Goal: Transaction & Acquisition: Obtain resource

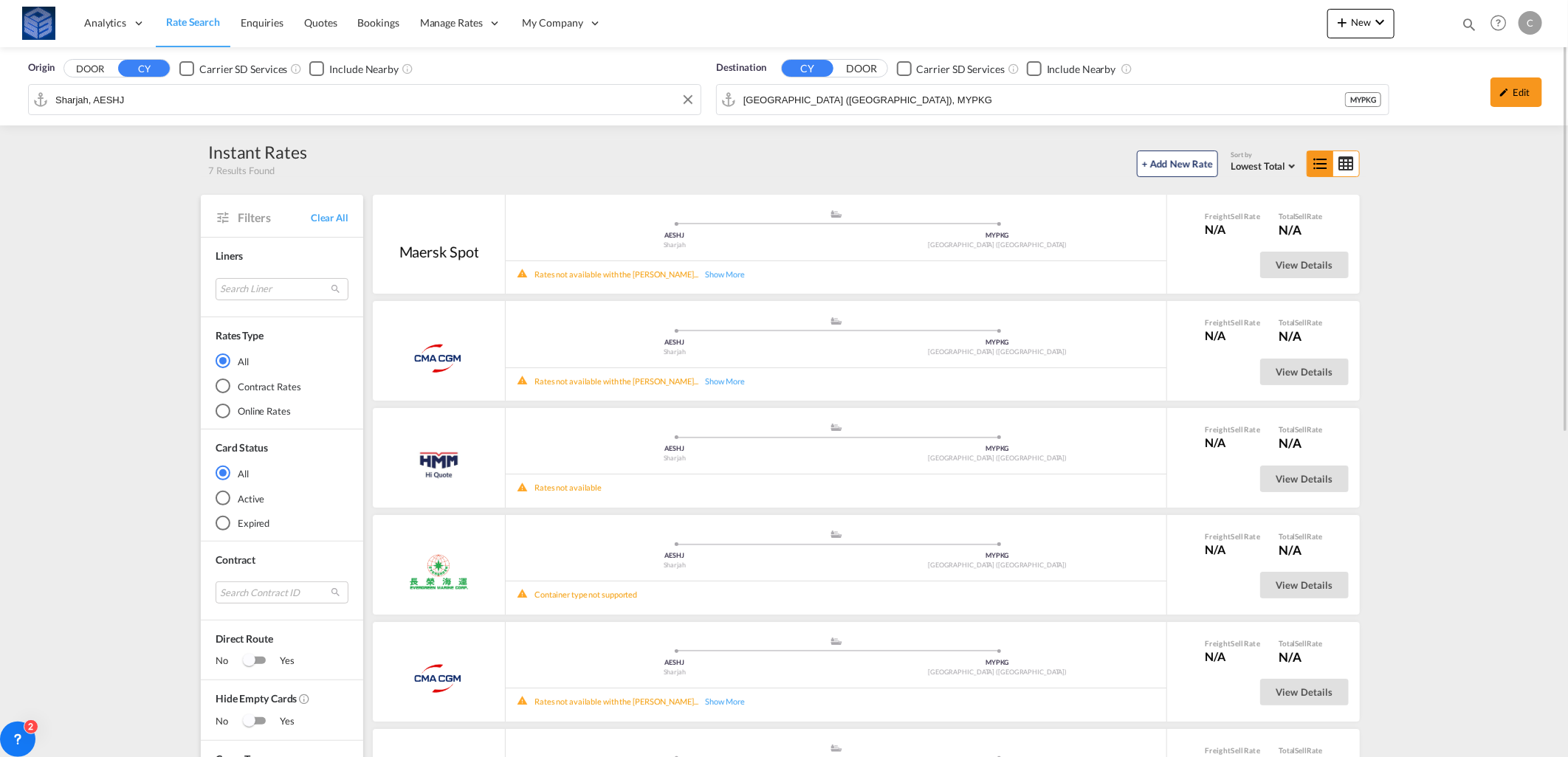
click at [375, 99] on input "Sharjah, AESHJ" at bounding box center [374, 99] width 638 height 22
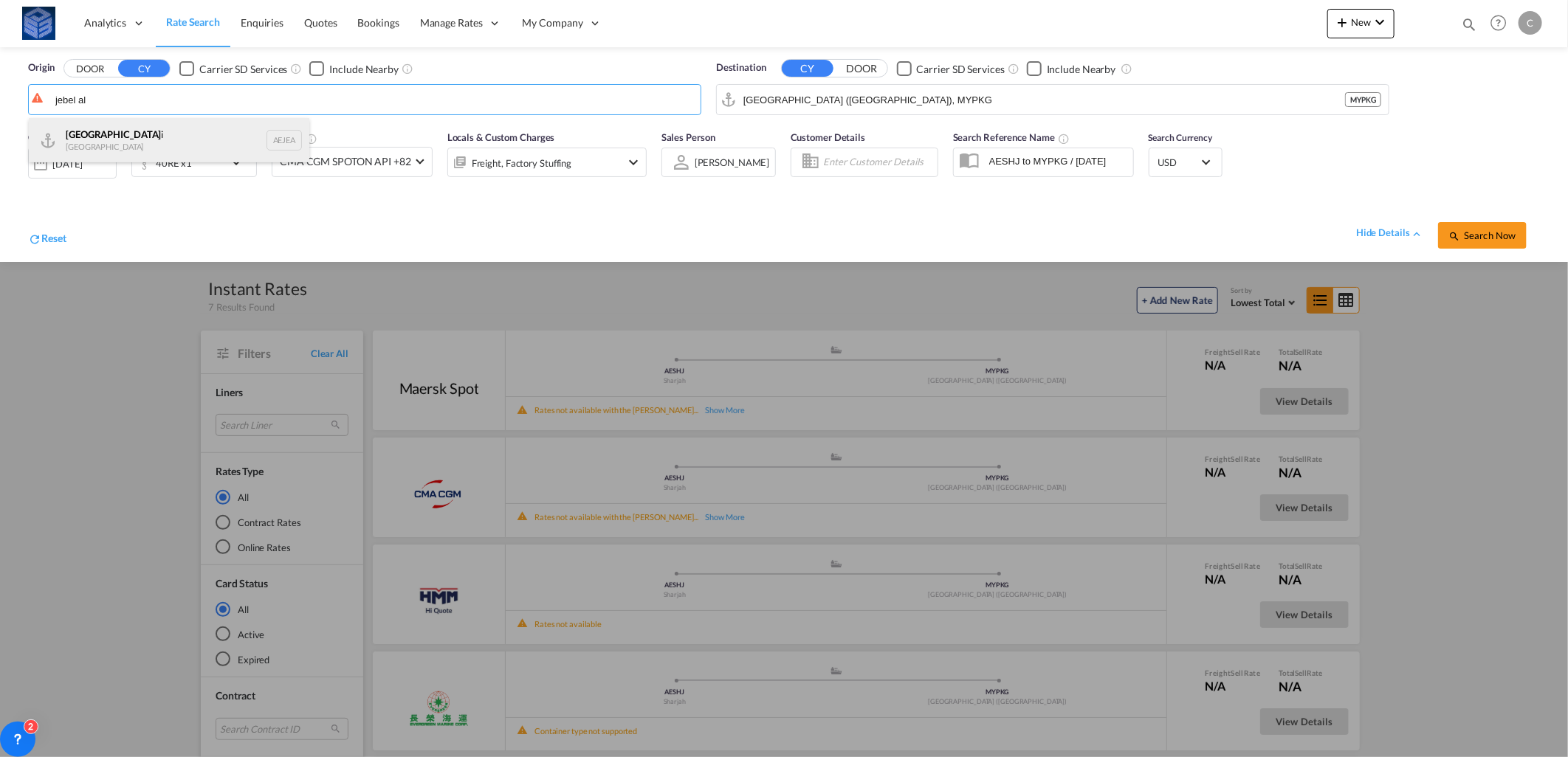
click at [114, 139] on div "[GEOGRAPHIC_DATA] i [GEOGRAPHIC_DATA] AEJEA" at bounding box center [169, 140] width 281 height 45
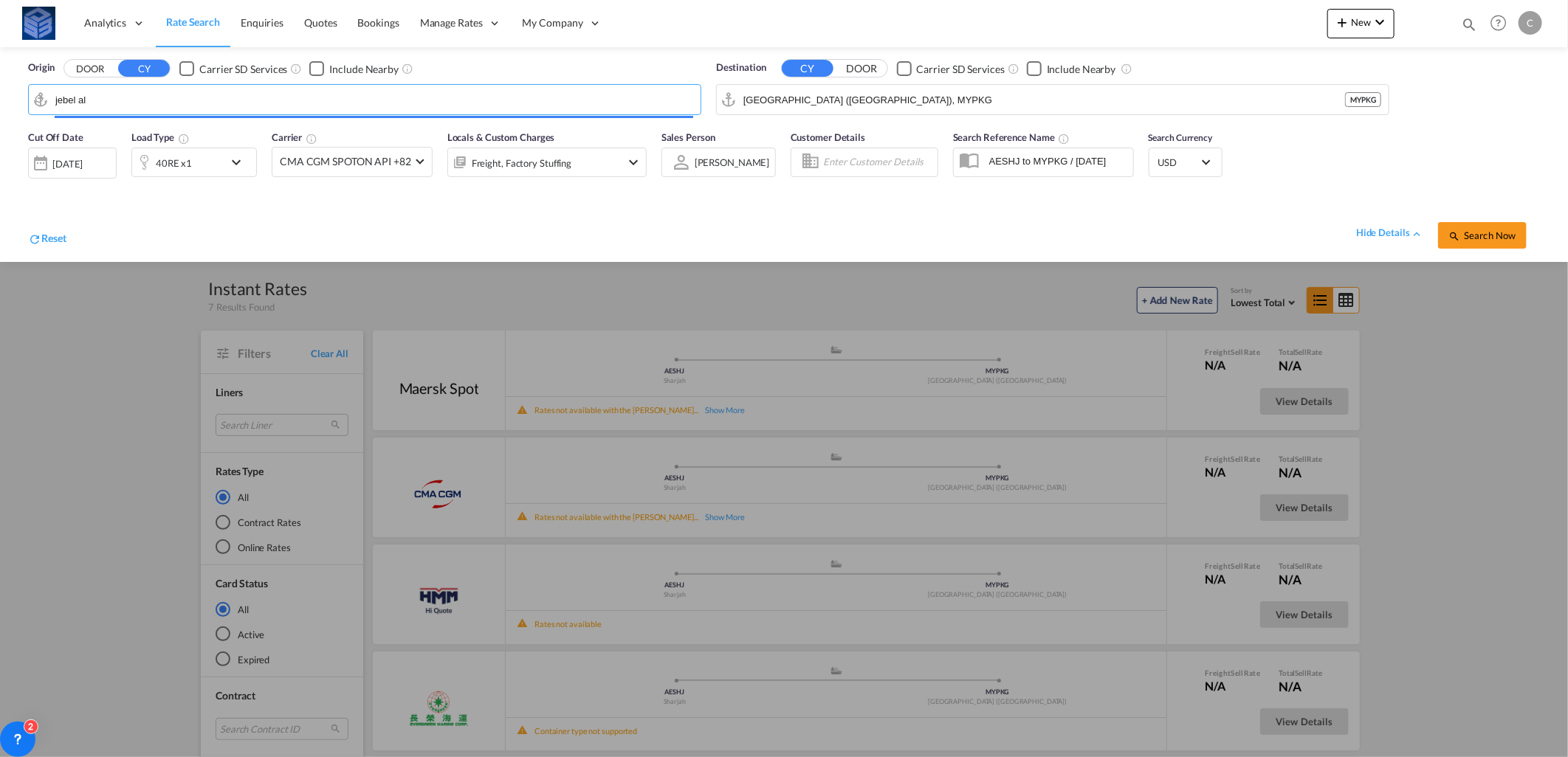
type input "[GEOGRAPHIC_DATA], [GEOGRAPHIC_DATA]"
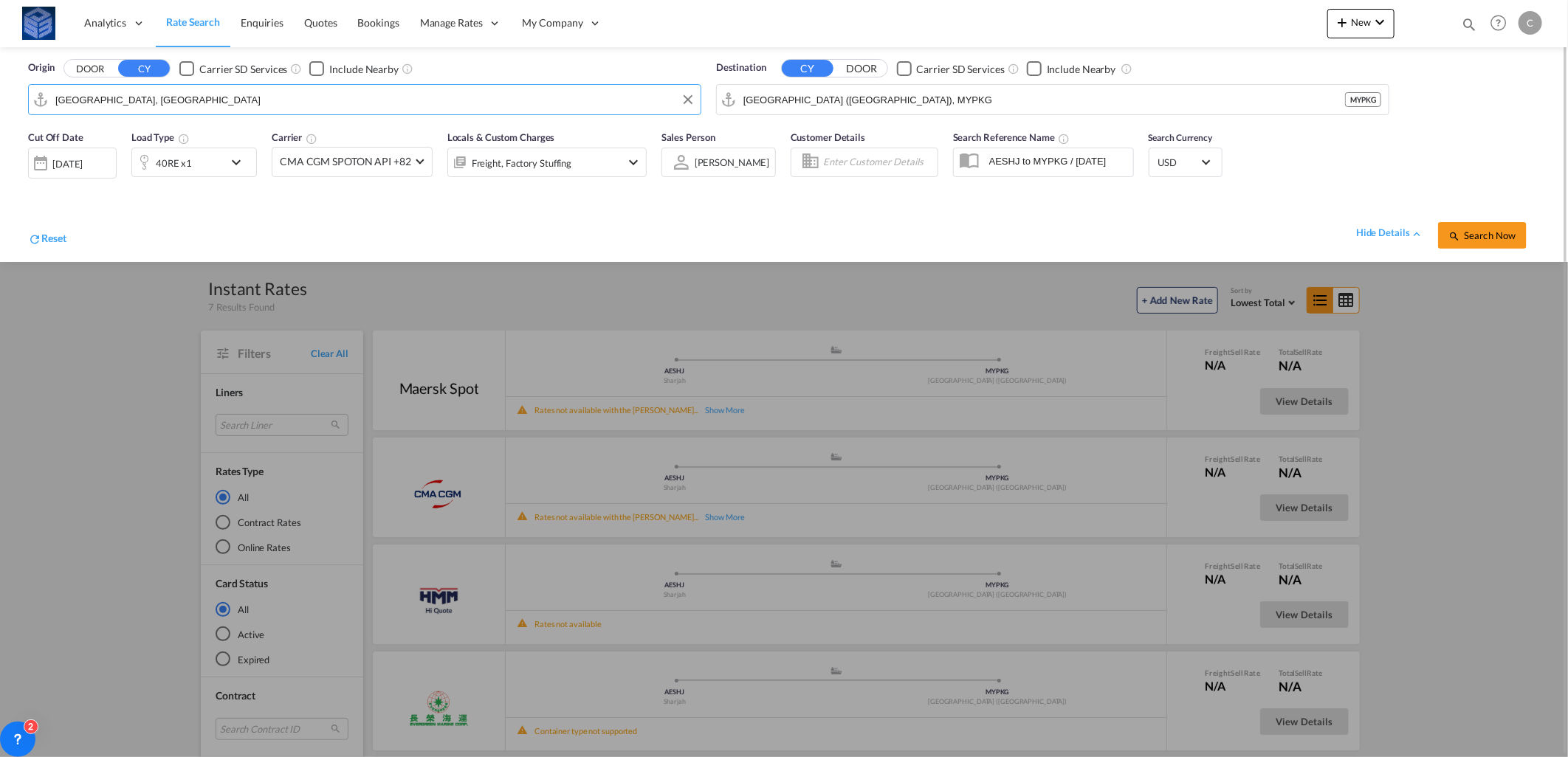
click at [212, 166] on div "40RE x1" at bounding box center [177, 162] width 91 height 30
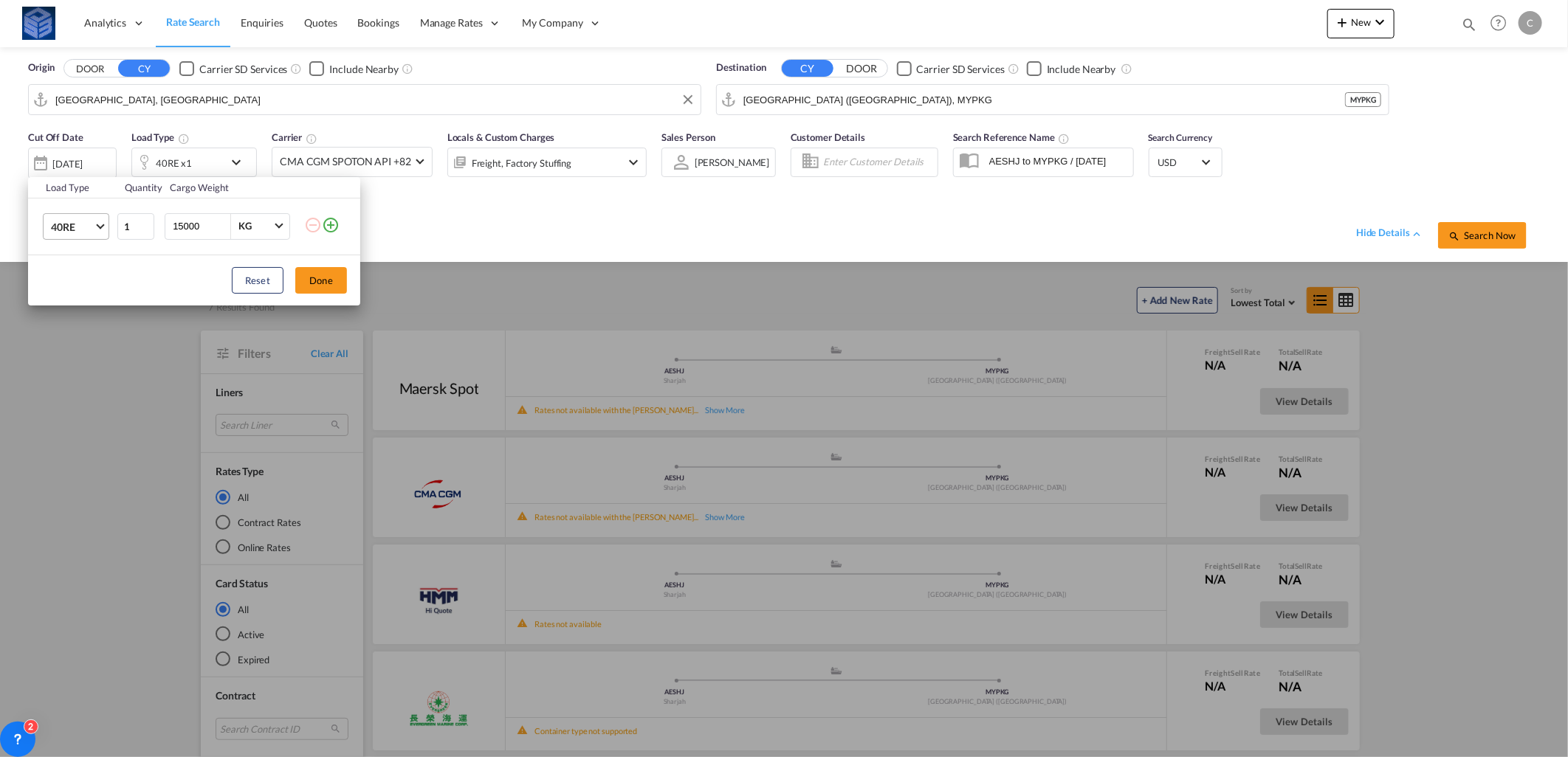
click at [88, 221] on span "40RE" at bounding box center [72, 227] width 43 height 15
click at [86, 171] on md-option "40GP" at bounding box center [89, 167] width 100 height 35
click at [75, 227] on span "40GP" at bounding box center [72, 227] width 43 height 15
click at [84, 245] on md-option "40HC" at bounding box center [89, 262] width 100 height 35
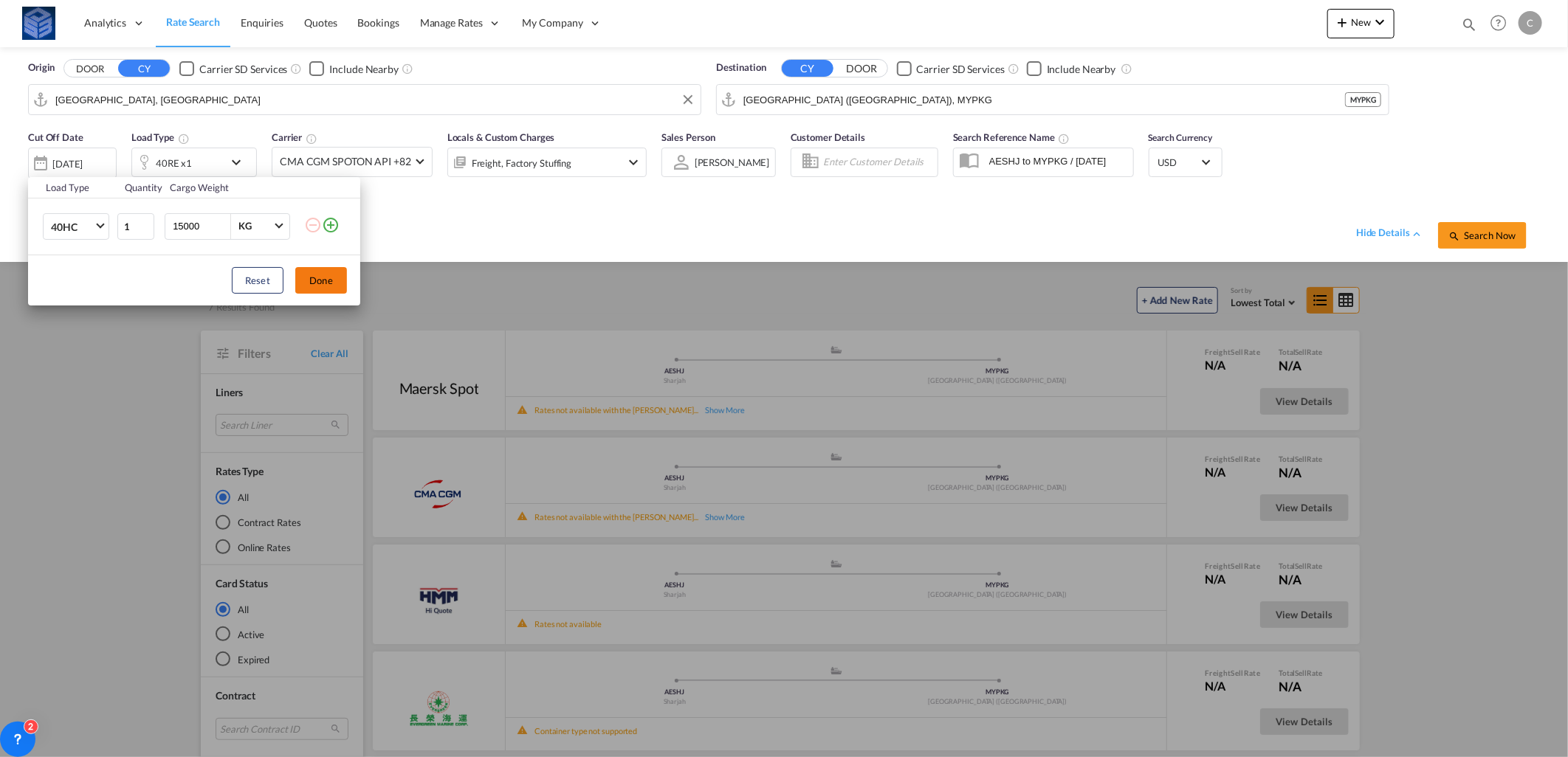
click at [325, 282] on button "Done" at bounding box center [321, 280] width 52 height 27
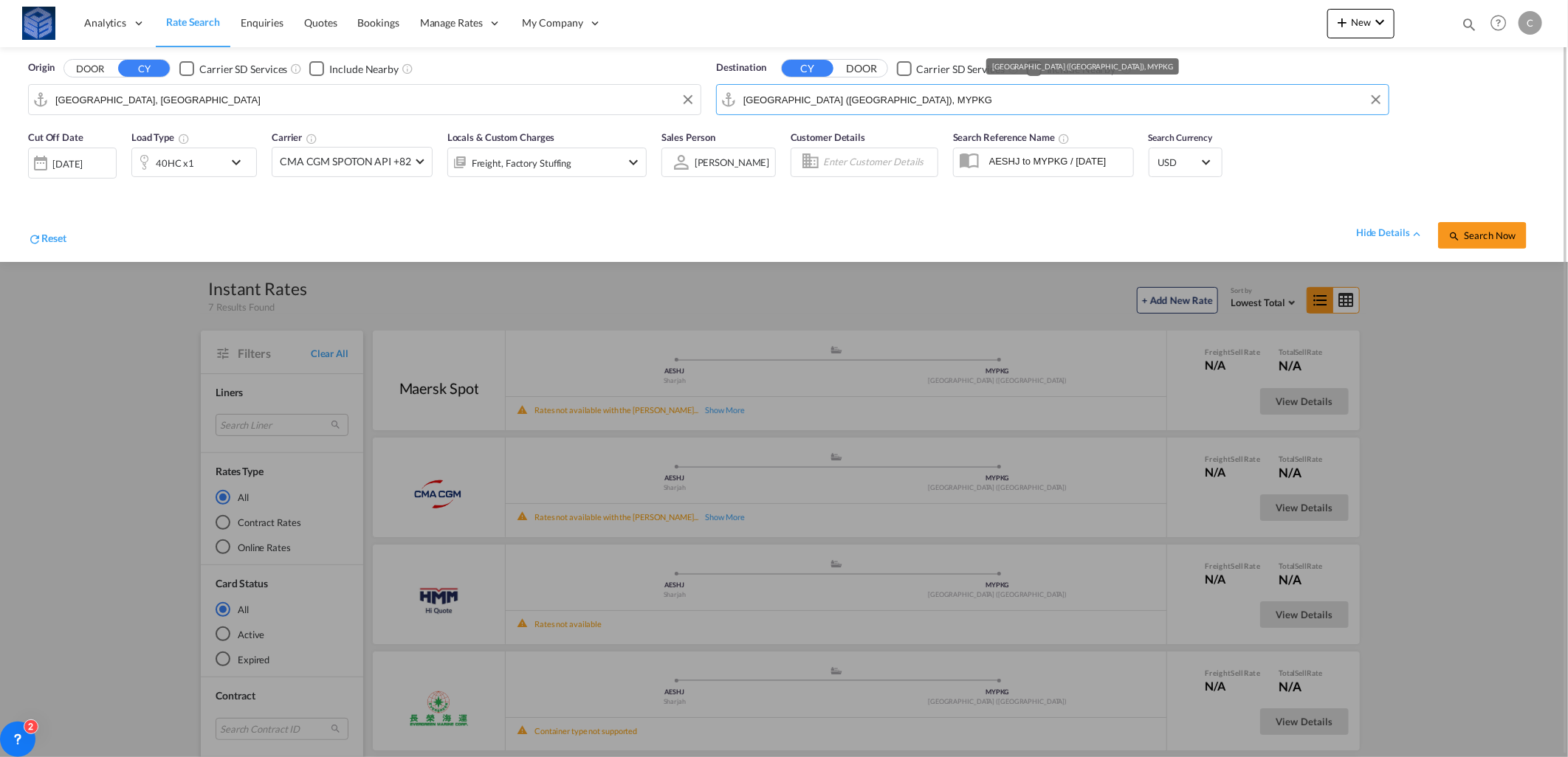
click at [1055, 108] on input "[GEOGRAPHIC_DATA] ([GEOGRAPHIC_DATA]), MYPKG" at bounding box center [1062, 99] width 638 height 22
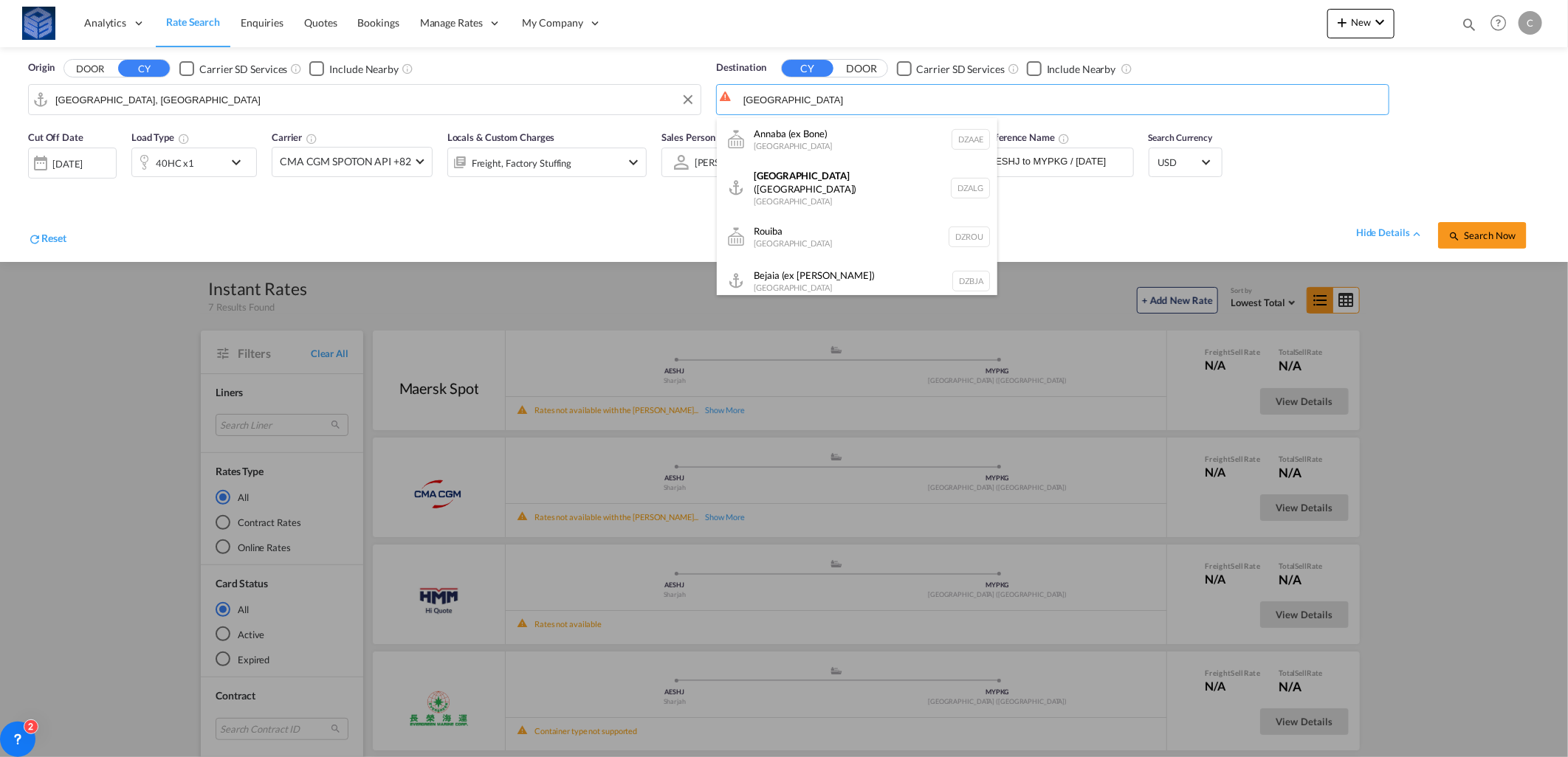
scroll to position [426, 0]
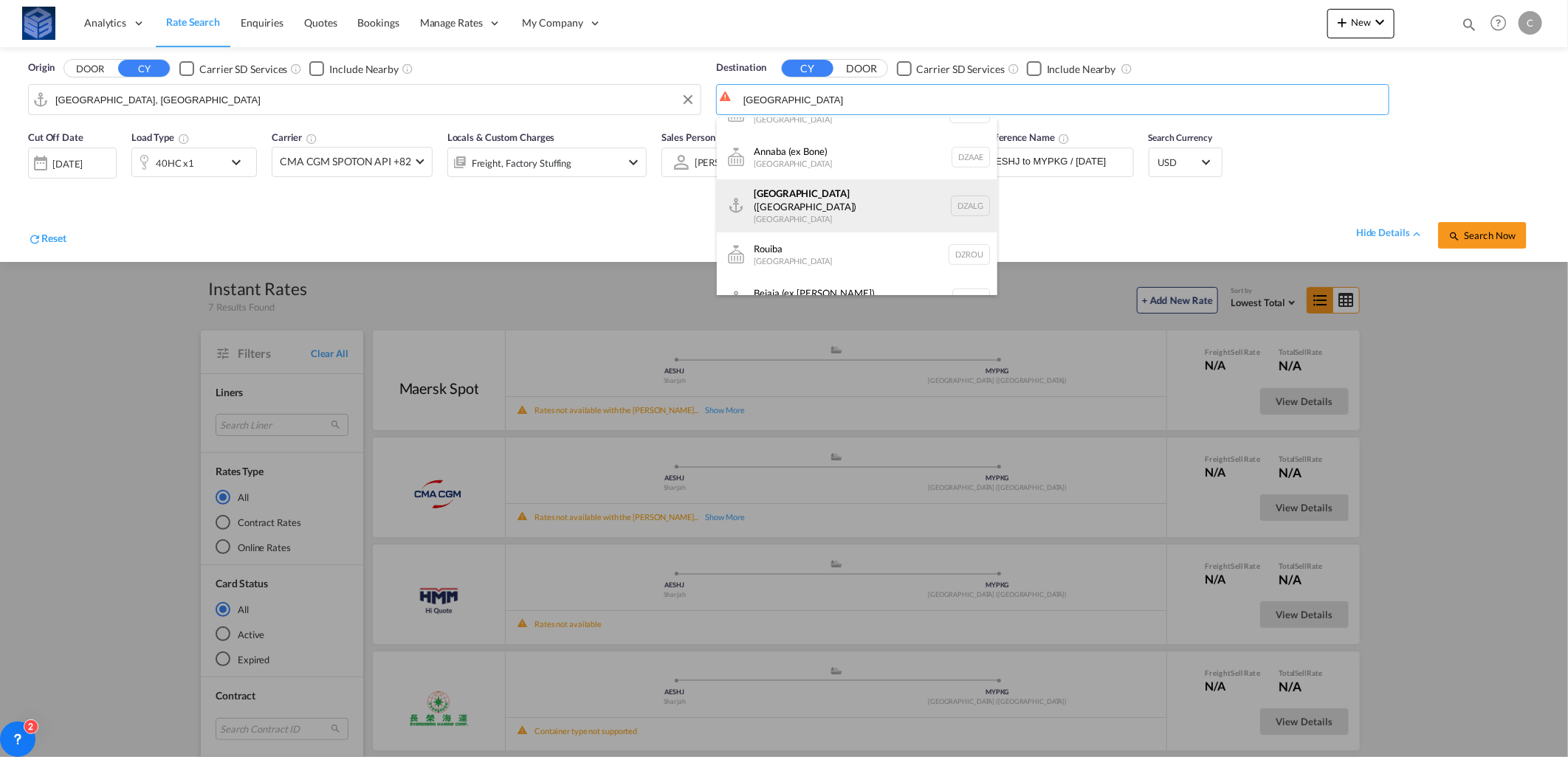
click at [758, 201] on div "[GEOGRAPHIC_DATA] ([GEOGRAPHIC_DATA]) [GEOGRAPHIC_DATA] [GEOGRAPHIC_DATA]" at bounding box center [857, 205] width 281 height 53
type input "[GEOGRAPHIC_DATA] ([GEOGRAPHIC_DATA]), DZALG"
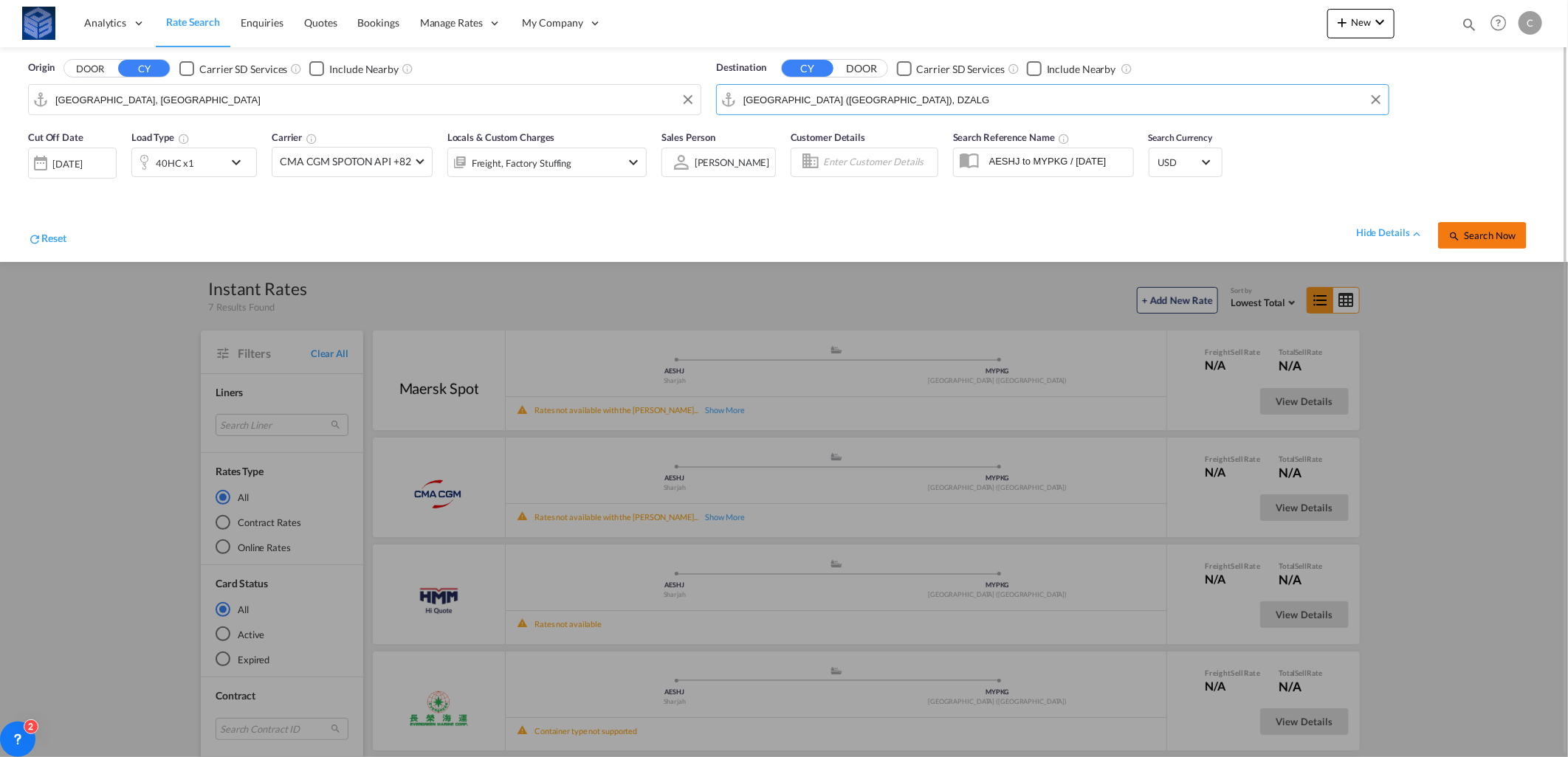
click at [1465, 222] on button "Search Now" at bounding box center [1482, 235] width 88 height 27
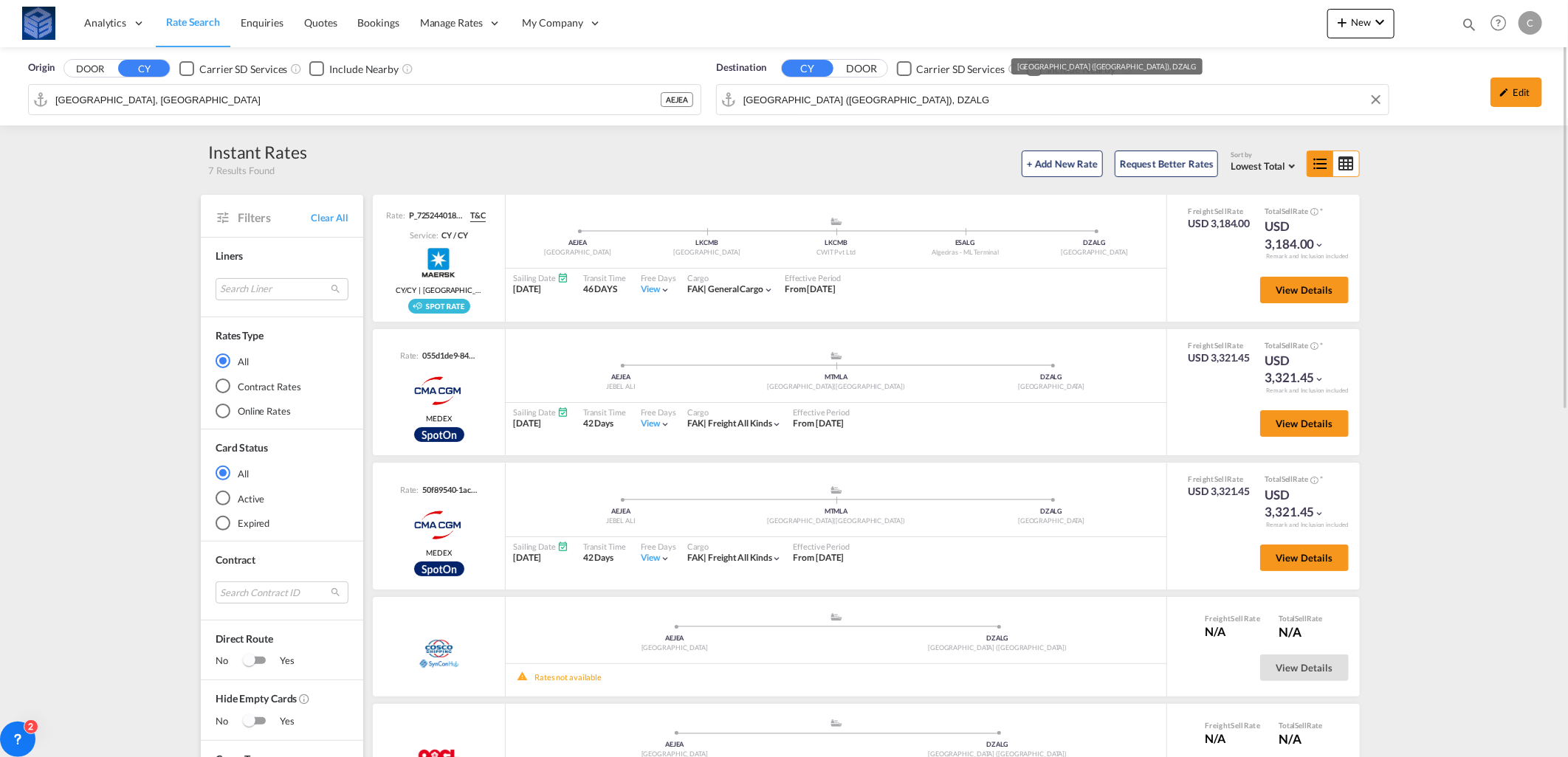
click at [865, 105] on input "[GEOGRAPHIC_DATA] ([GEOGRAPHIC_DATA]), DZALG" at bounding box center [1062, 99] width 638 height 22
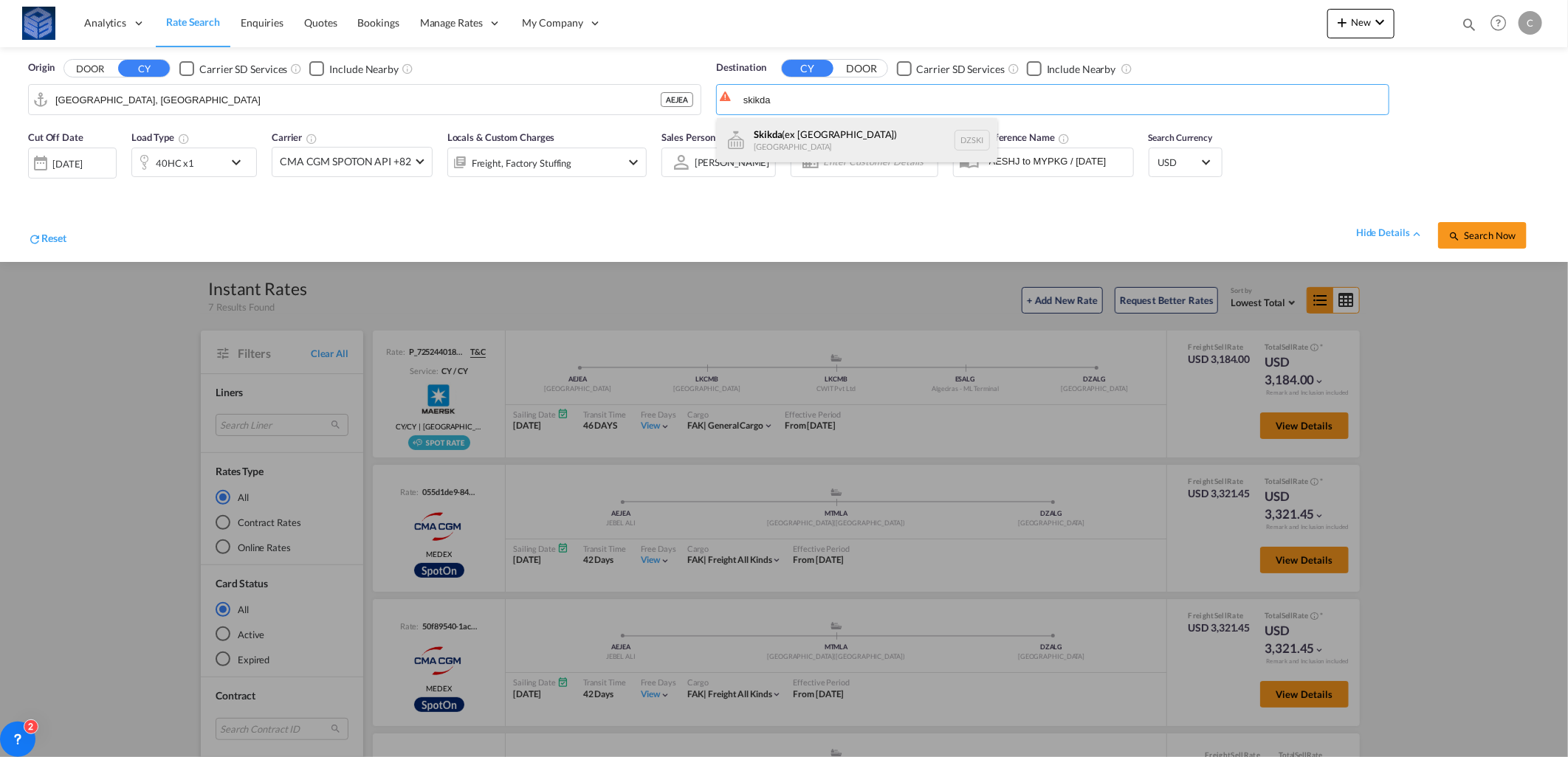
click at [801, 149] on div "Skikda (ex [GEOGRAPHIC_DATA]) [GEOGRAPHIC_DATA] DZSKI" at bounding box center [857, 140] width 281 height 45
type input "Skikda (ex Philippeville), DZSKI"
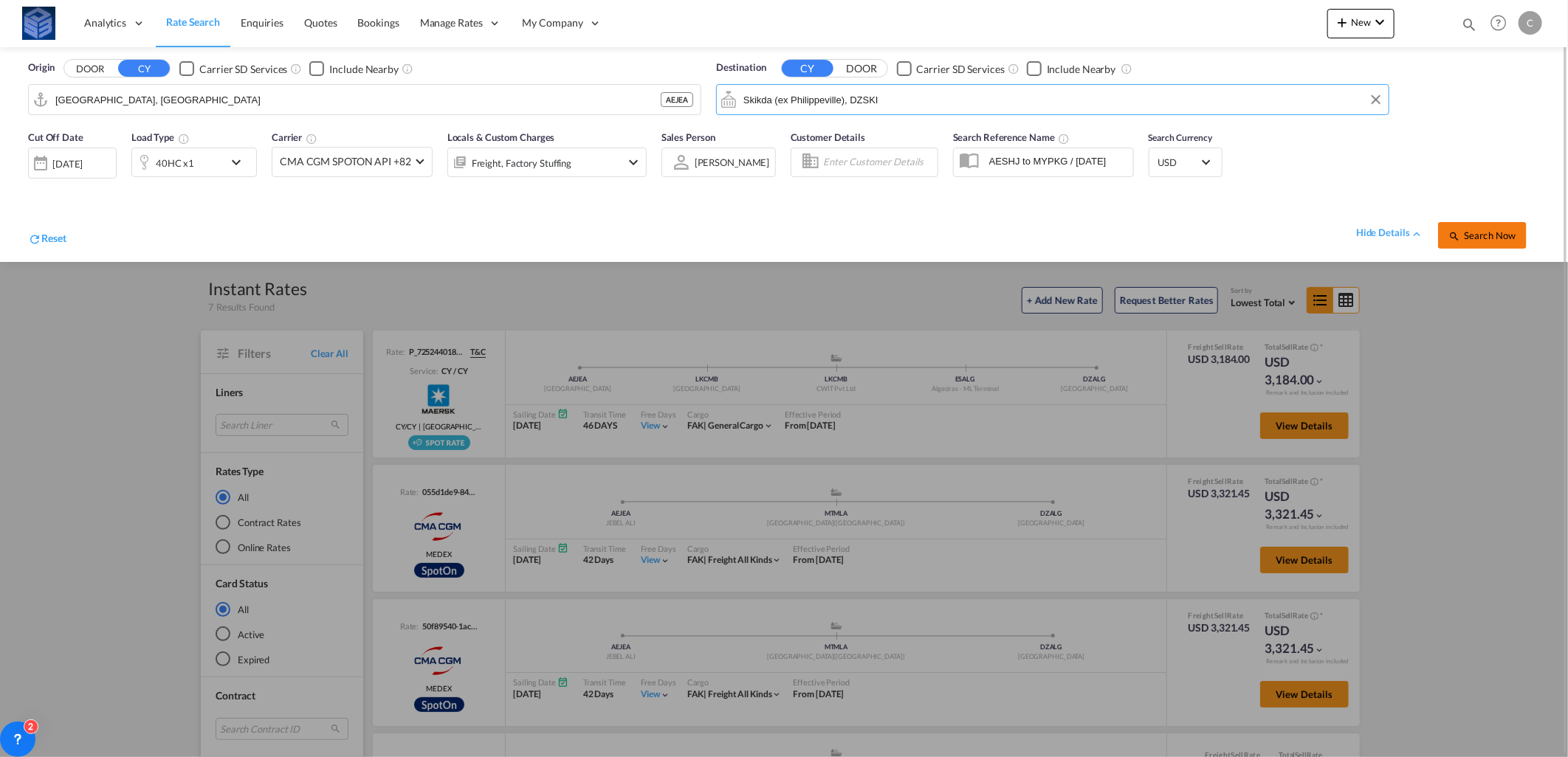
click at [1478, 223] on button "Search Now" at bounding box center [1482, 235] width 88 height 27
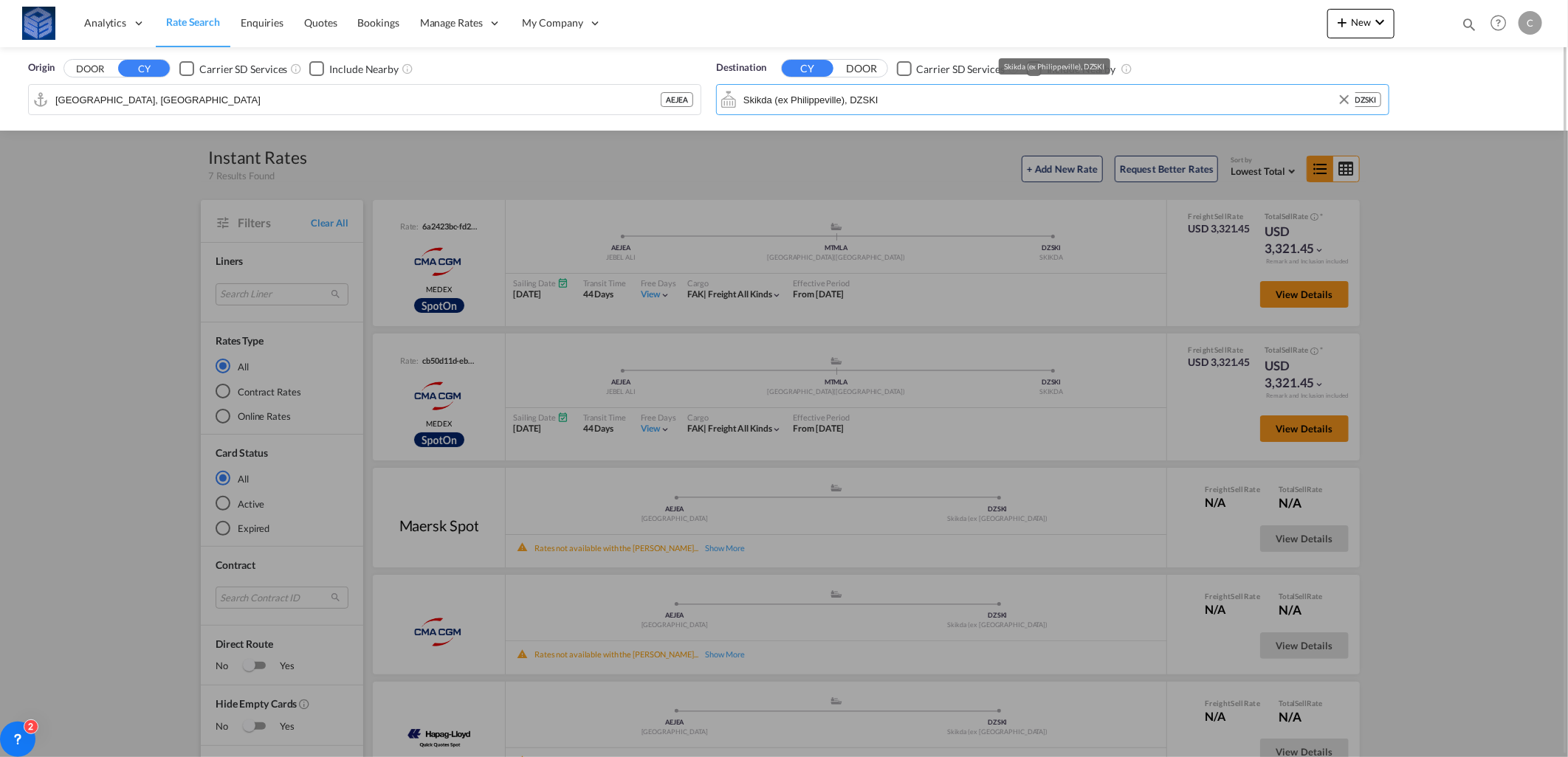
click at [917, 97] on input "Skikda (ex Philippeville), DZSKI" at bounding box center [1046, 99] width 606 height 22
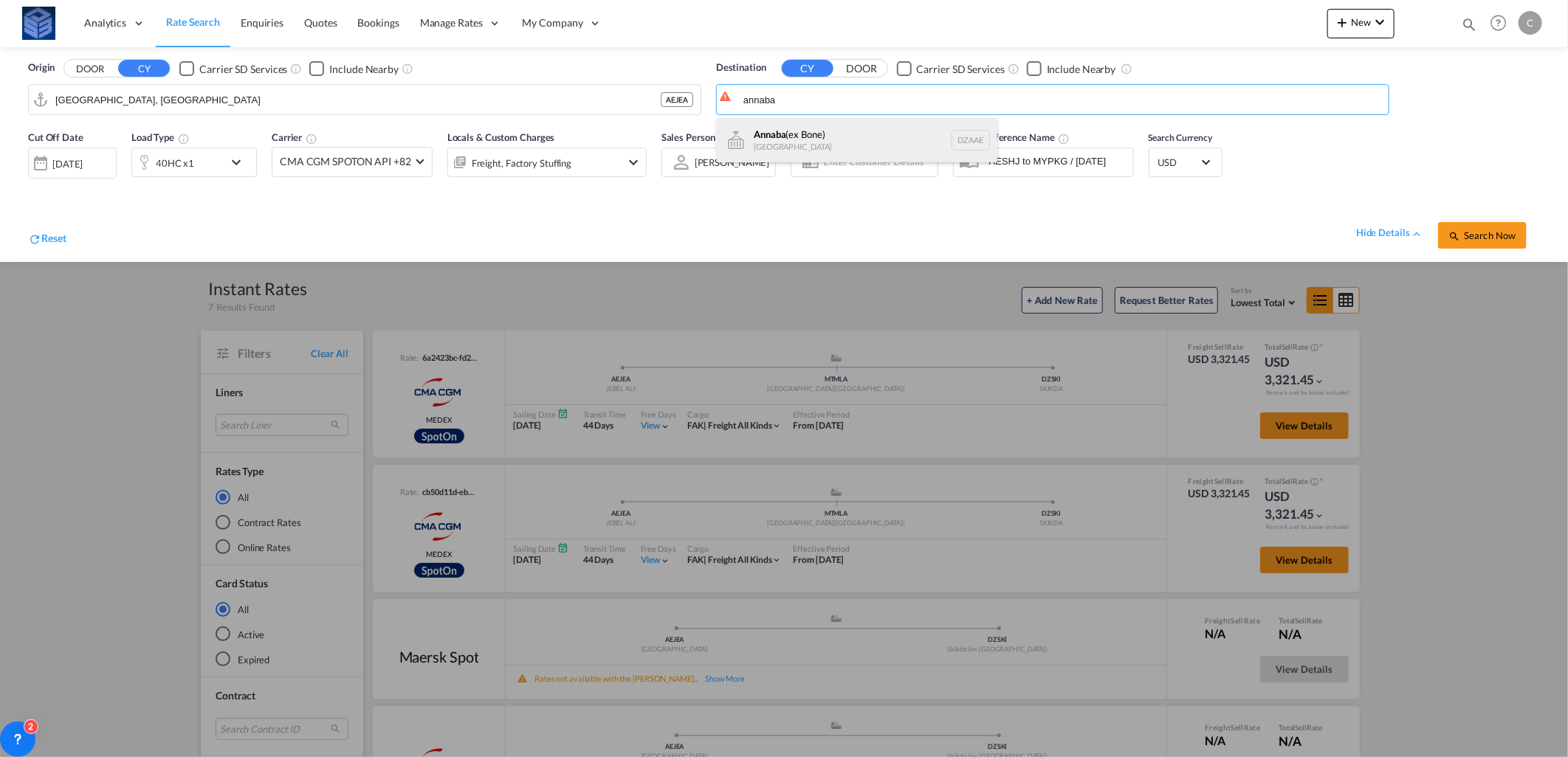
click at [825, 137] on div "Annaba (ex Bone) [GEOGRAPHIC_DATA] [GEOGRAPHIC_DATA]" at bounding box center [857, 140] width 281 height 45
type input "Annaba (ex Bone), DZAAE"
click at [1482, 247] on button "Search Now" at bounding box center [1482, 235] width 88 height 27
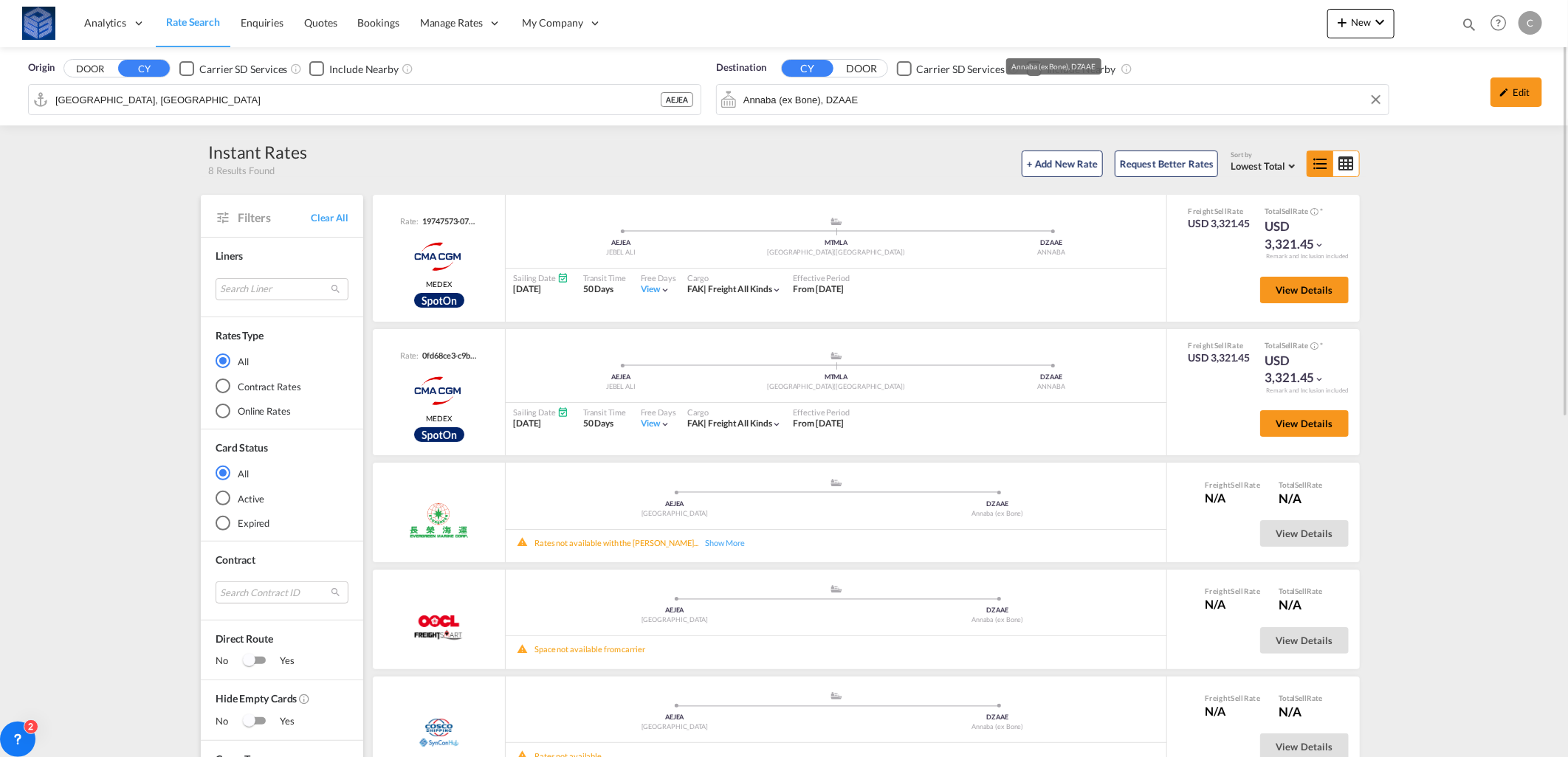
click at [811, 98] on input "Annaba (ex Bone), DZAAE" at bounding box center [1062, 99] width 638 height 22
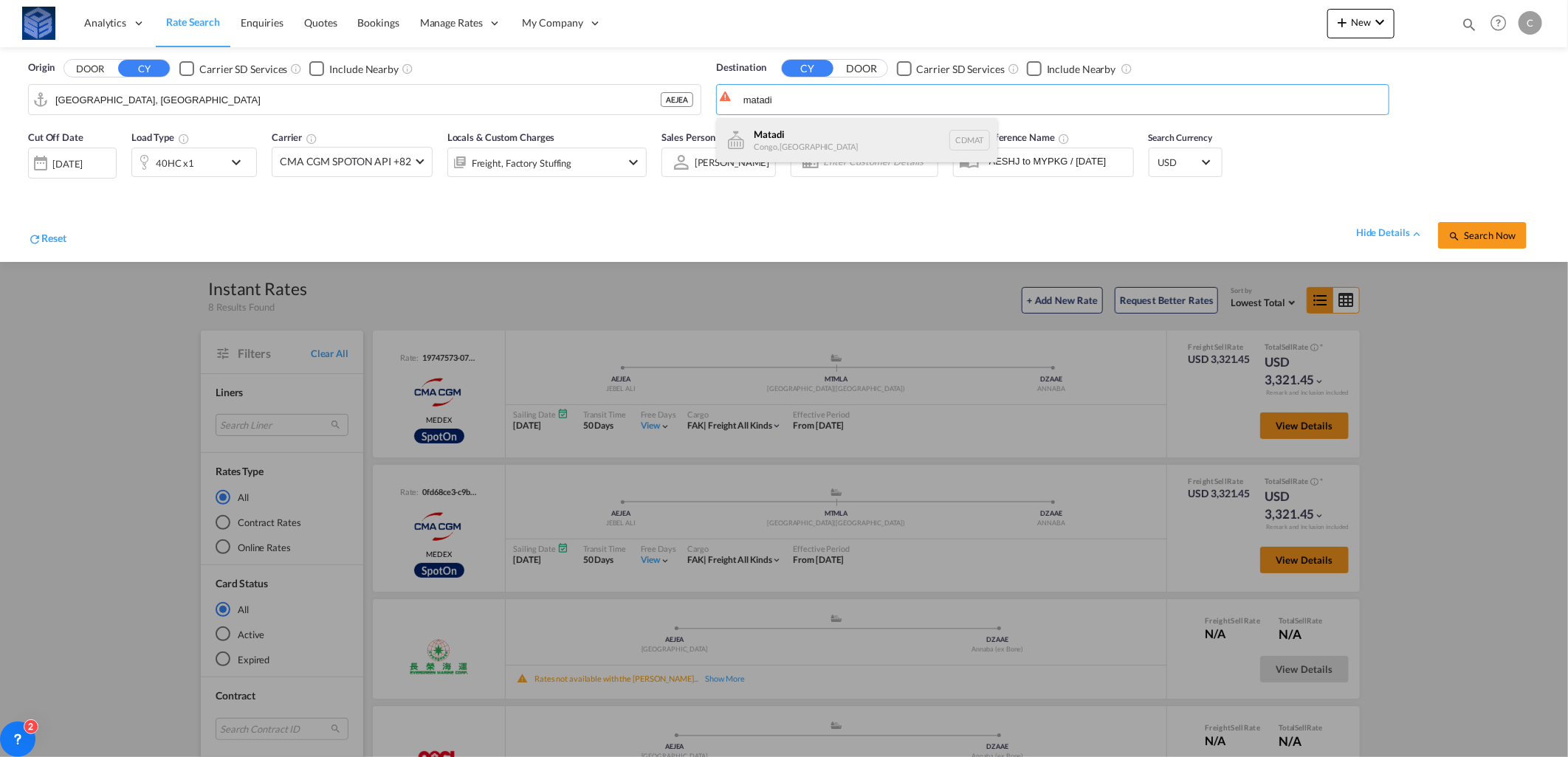
click at [808, 134] on div "Matadi Congo, [GEOGRAPHIC_DATA] CDMAT" at bounding box center [857, 140] width 281 height 45
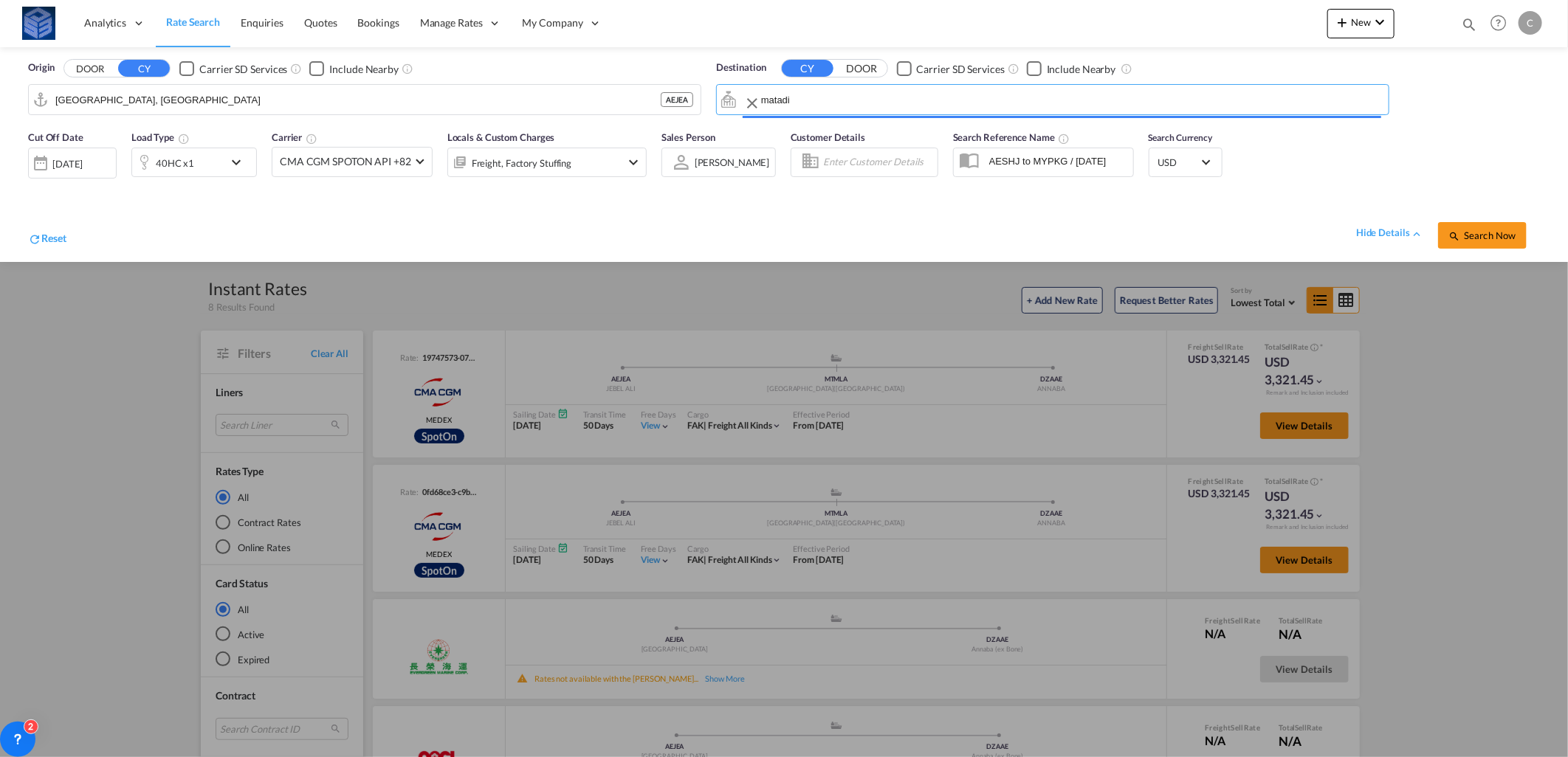
type input "Matadi, CDMAT"
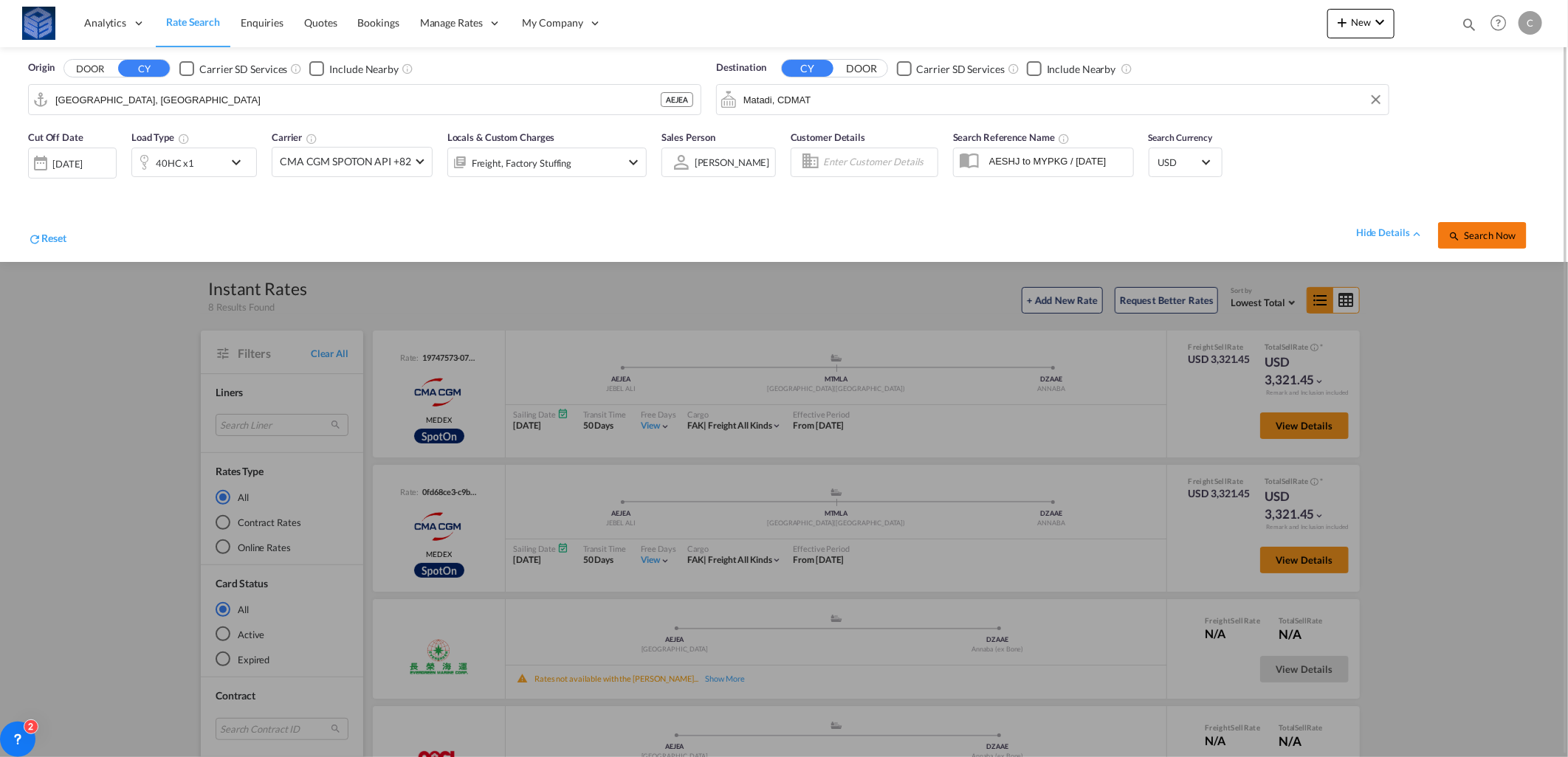
click at [1463, 230] on span "Search Now" at bounding box center [1482, 235] width 67 height 12
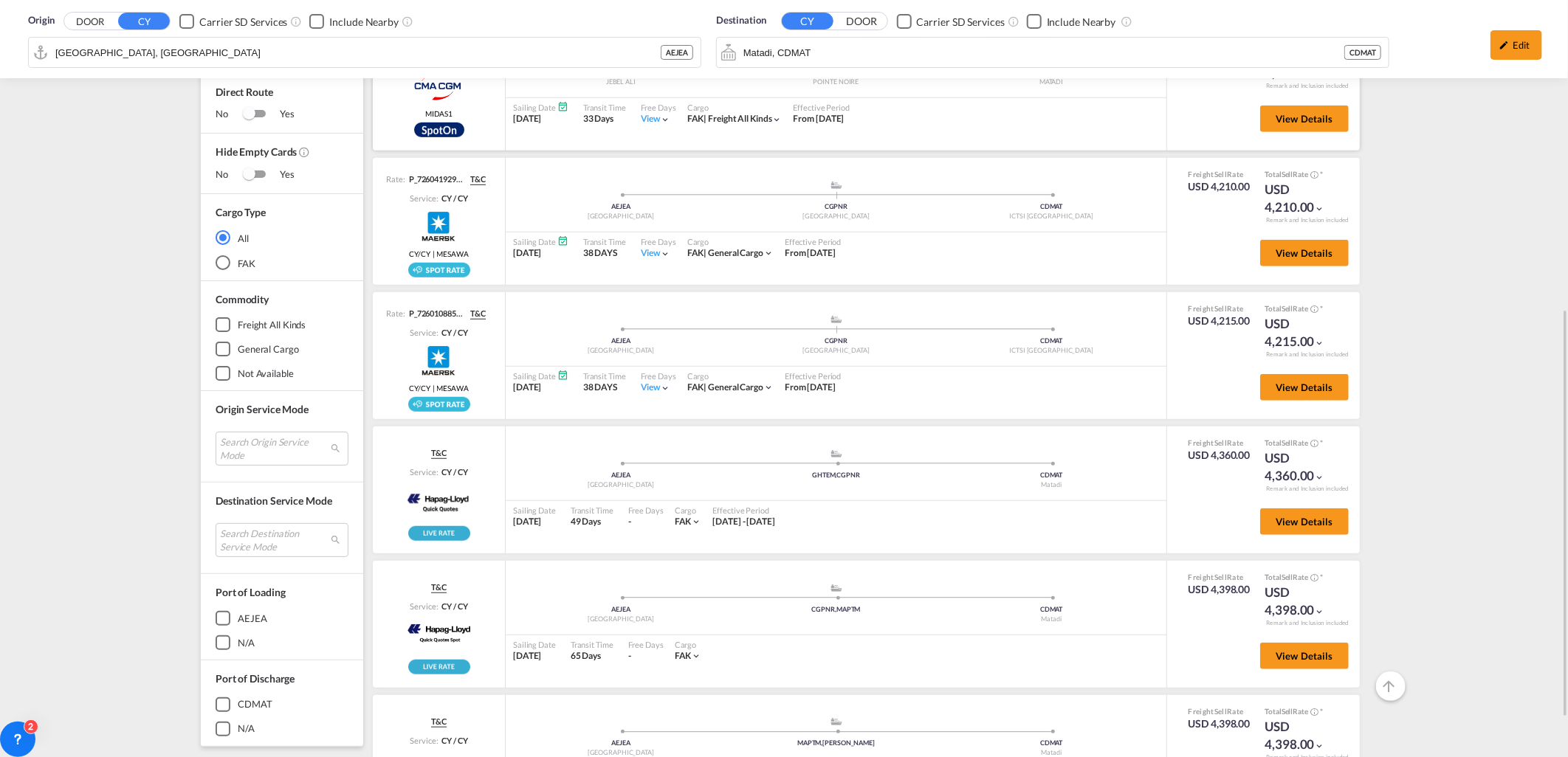
scroll to position [82, 0]
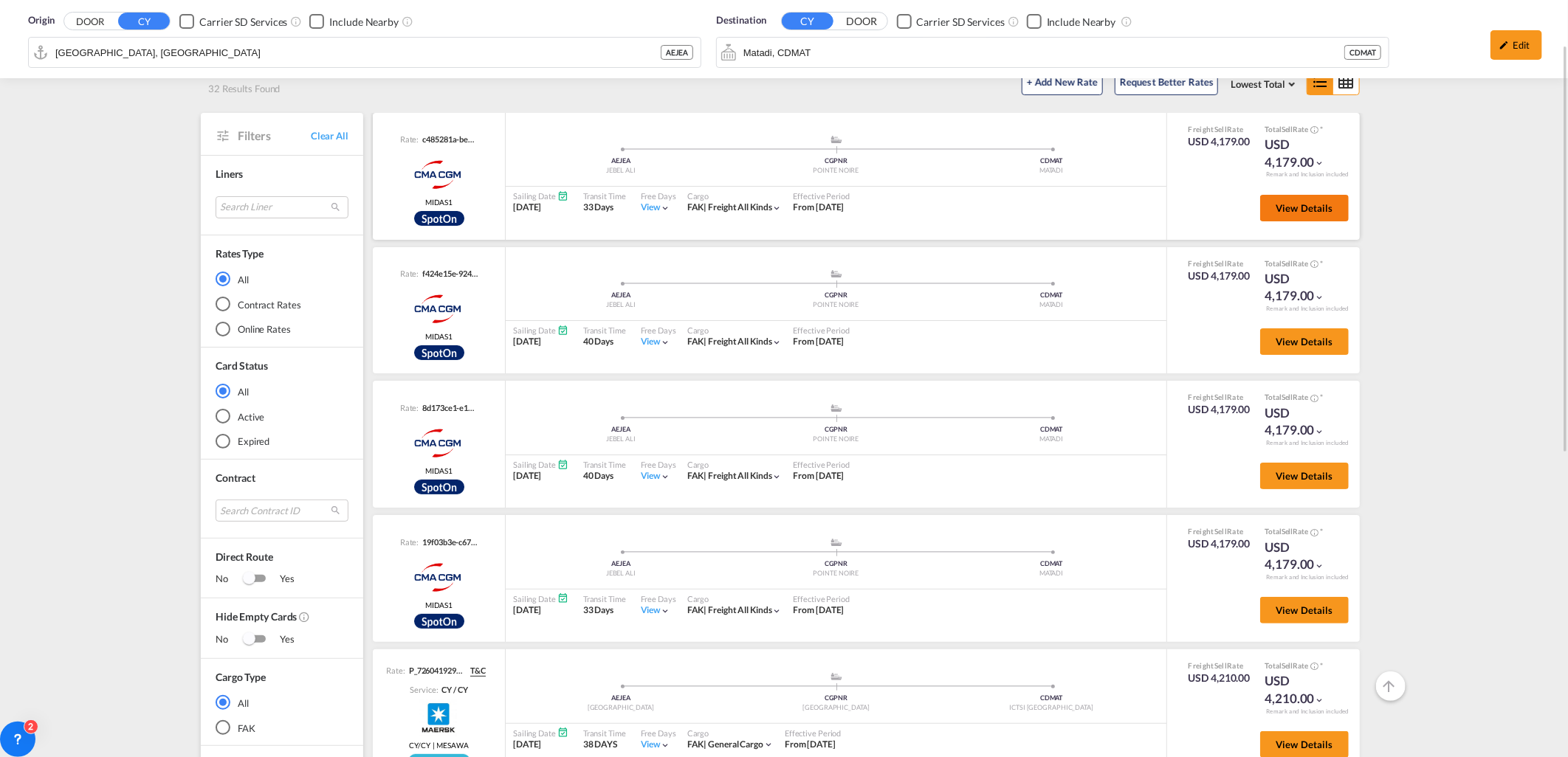
click at [1308, 208] on span "View Details" at bounding box center [1305, 208] width 58 height 12
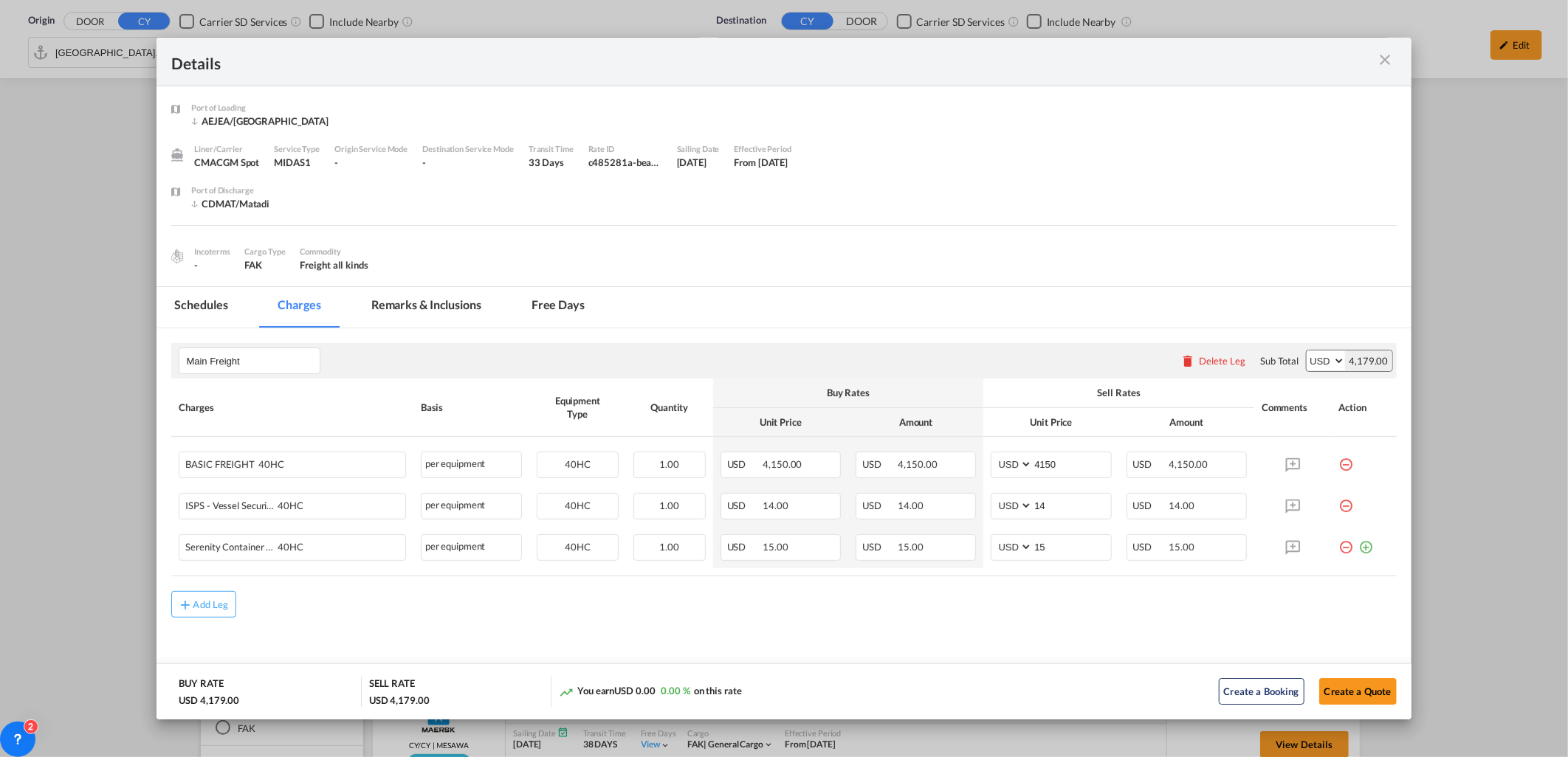
click at [1379, 65] on md-icon "icon-close m-3 fg-AAA8AD cursor" at bounding box center [1385, 59] width 18 height 18
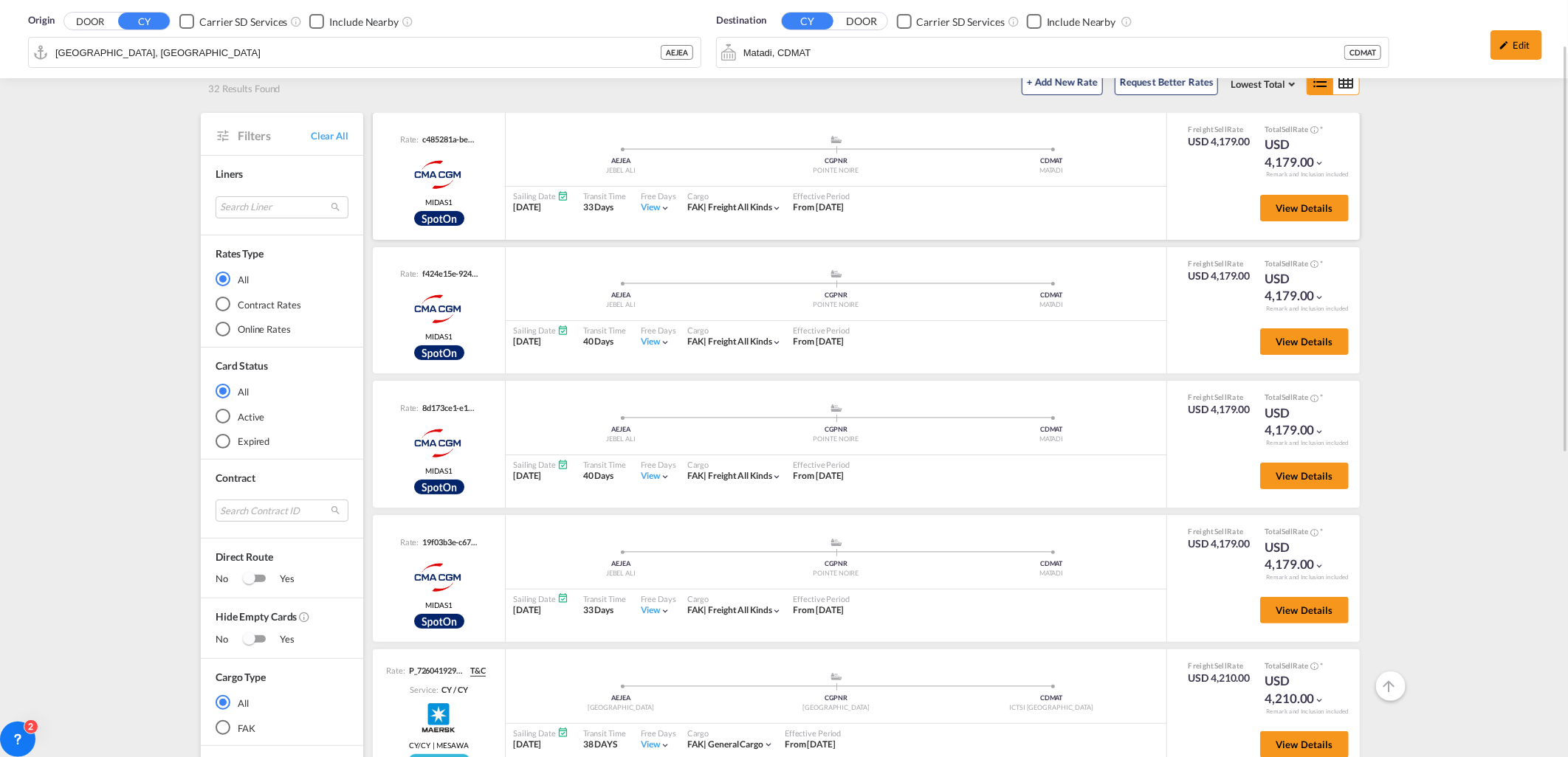
scroll to position [0, 0]
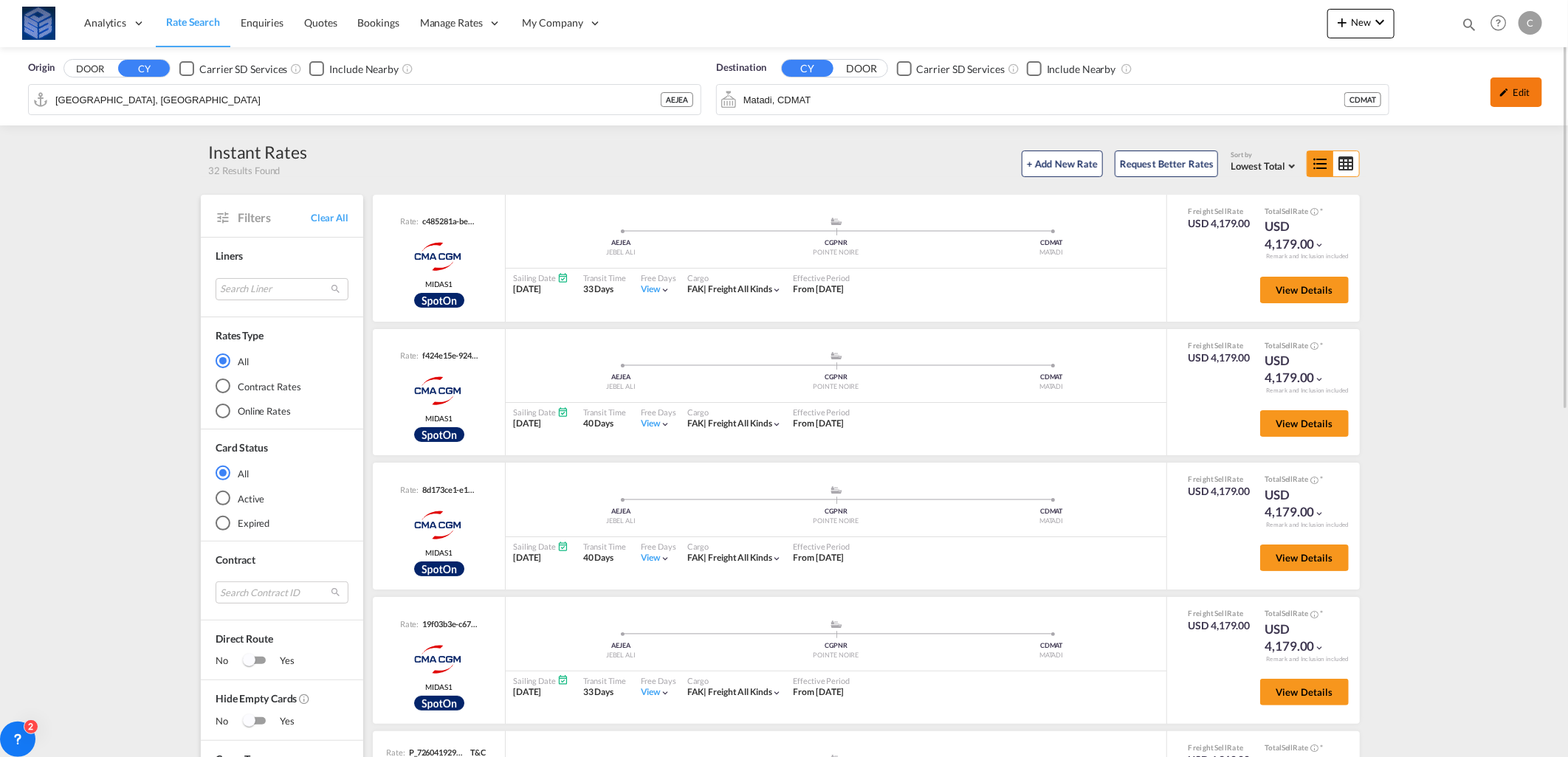
click at [1500, 92] on md-icon "icon-pencil" at bounding box center [1504, 91] width 10 height 10
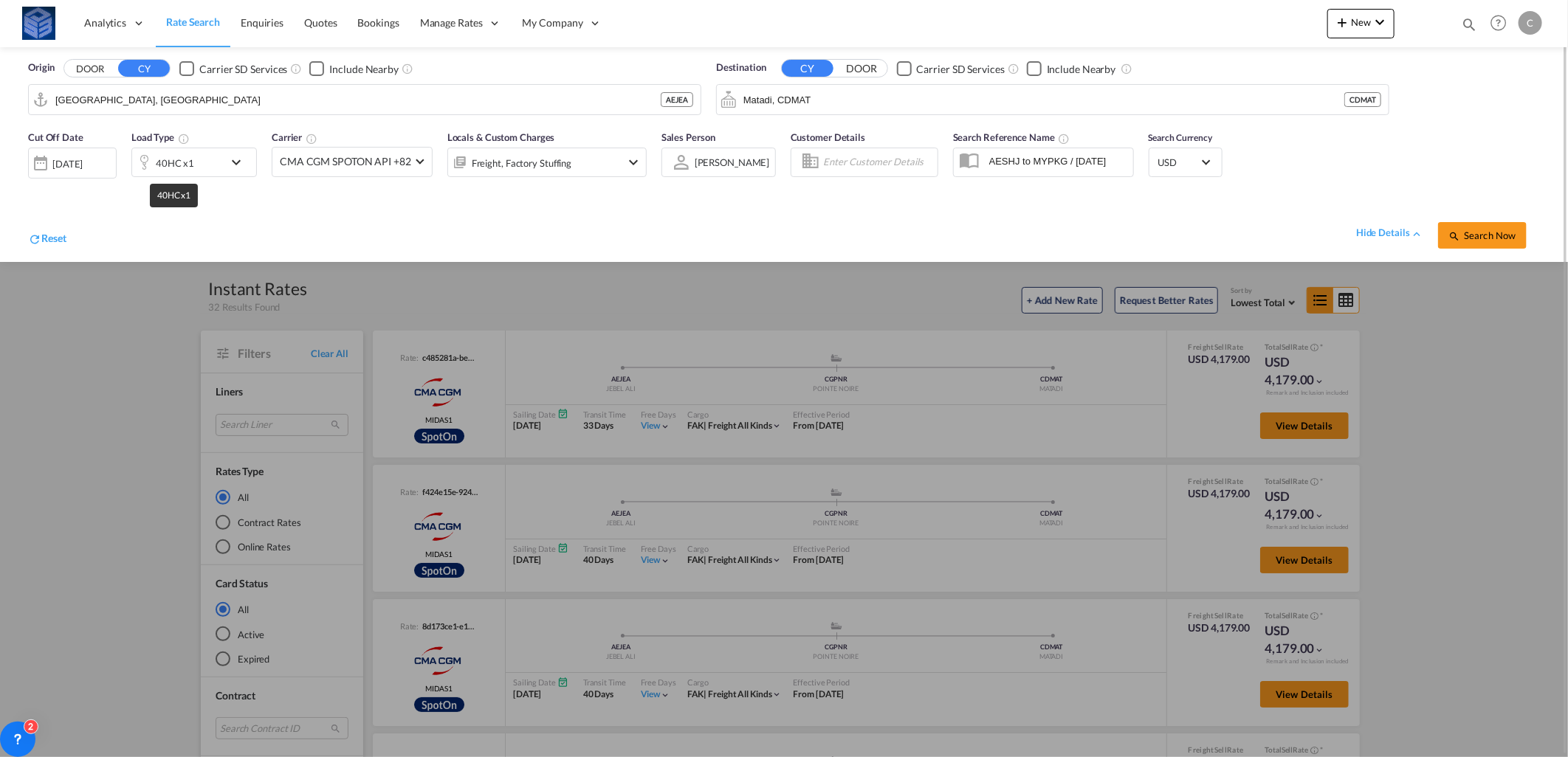
click at [175, 159] on div "40HC x1" at bounding box center [174, 162] width 38 height 20
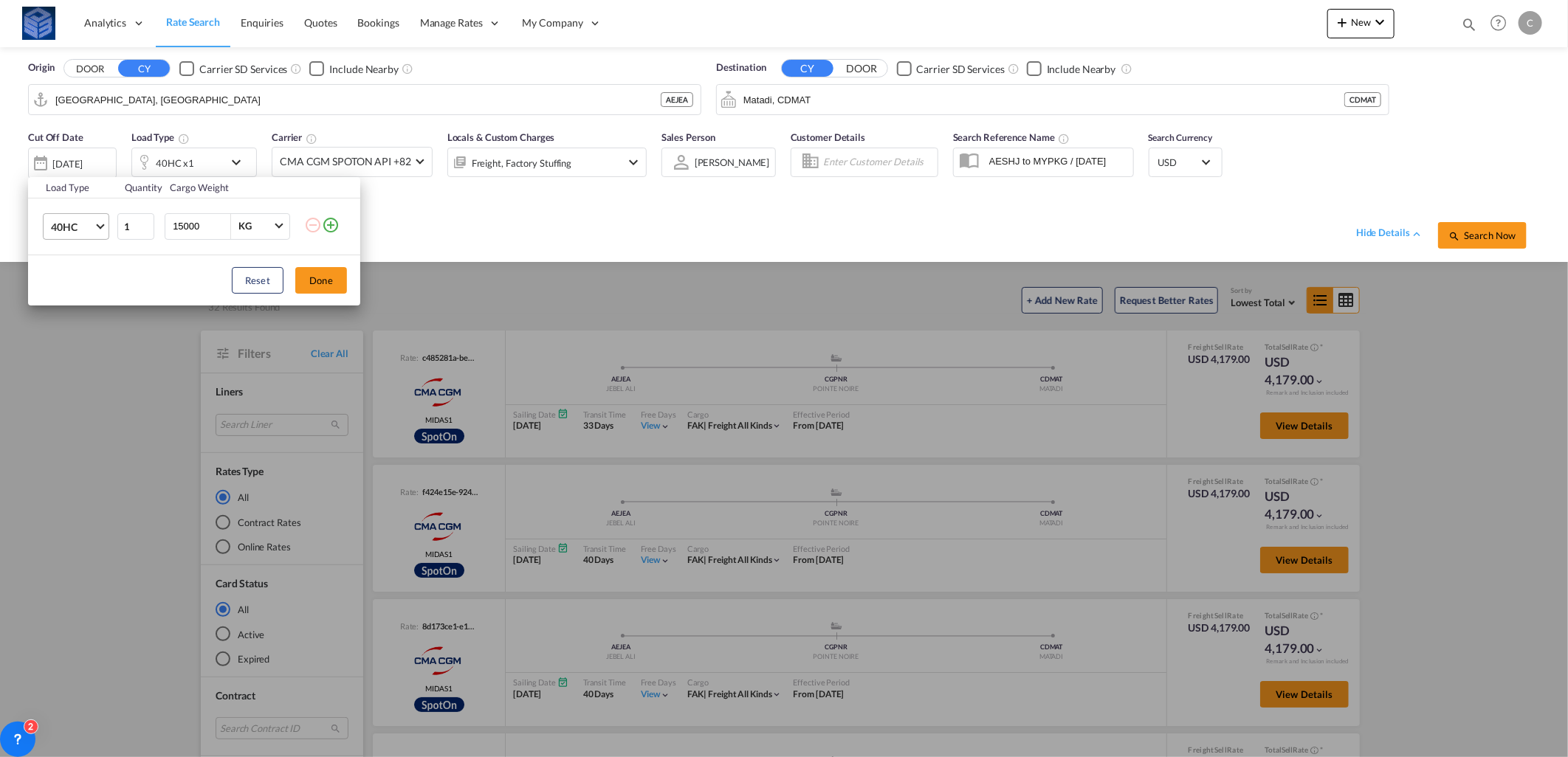
click at [65, 220] on span "40HC" at bounding box center [72, 227] width 43 height 15
click at [81, 166] on md-option "20GP" at bounding box center [89, 156] width 100 height 35
click at [312, 280] on button "Done" at bounding box center [321, 280] width 52 height 27
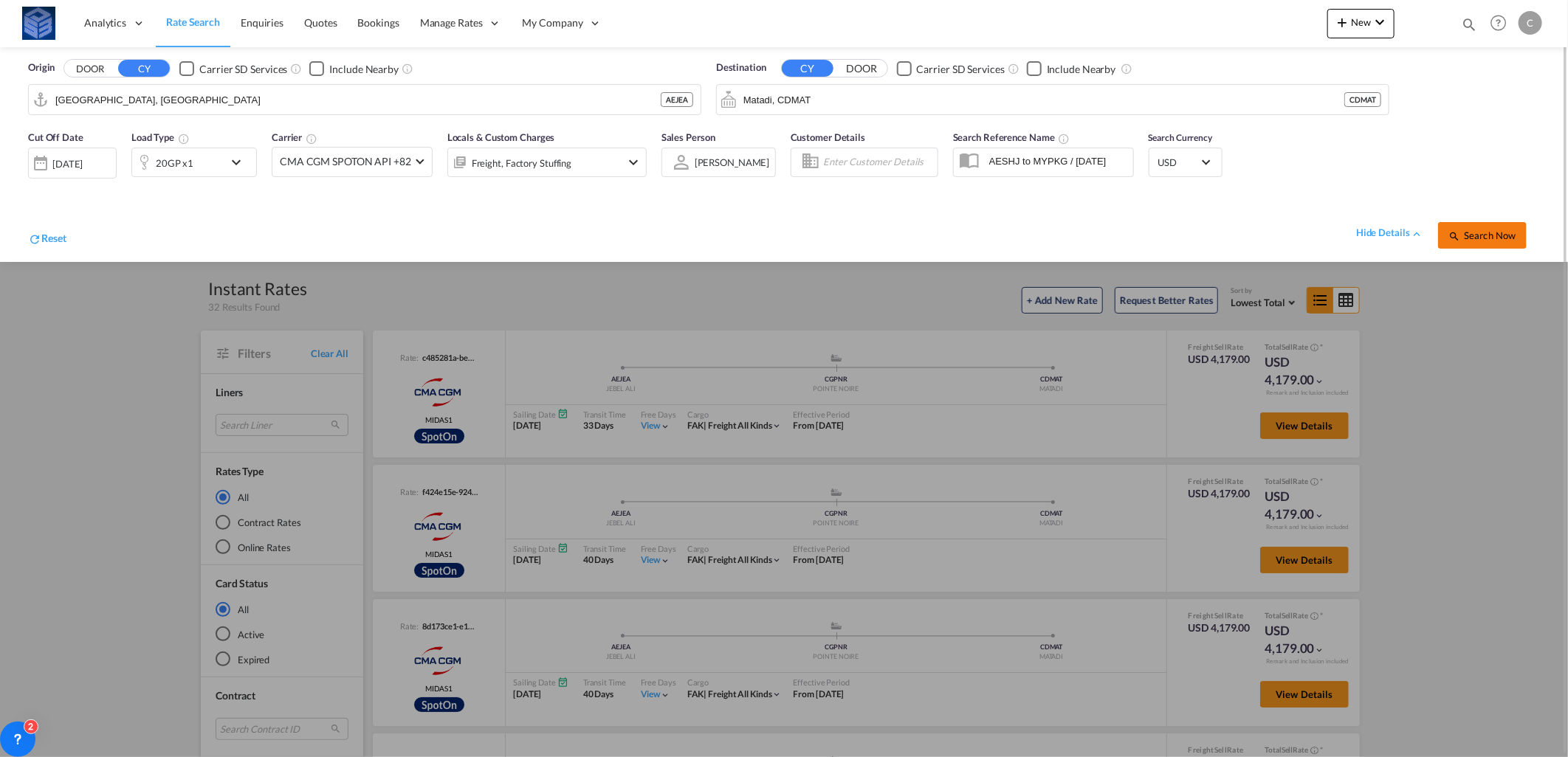
click at [1507, 232] on span "Search Now" at bounding box center [1482, 235] width 67 height 12
